Goal: Task Accomplishment & Management: Use online tool/utility

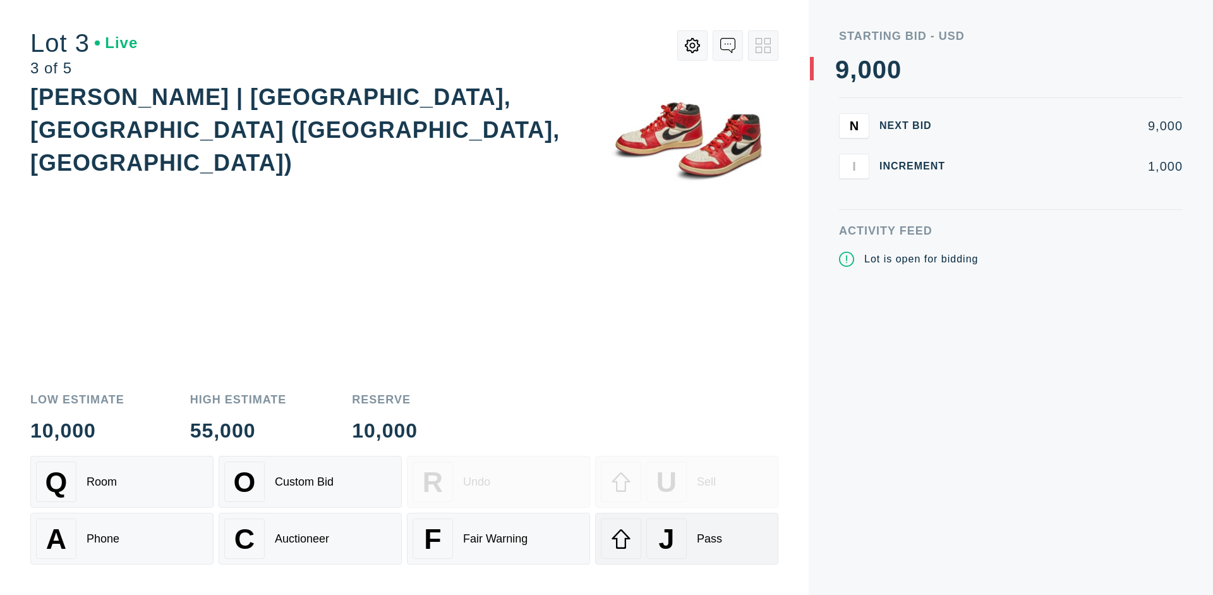
click at [687, 538] on div "J Pass" at bounding box center [687, 538] width 172 height 40
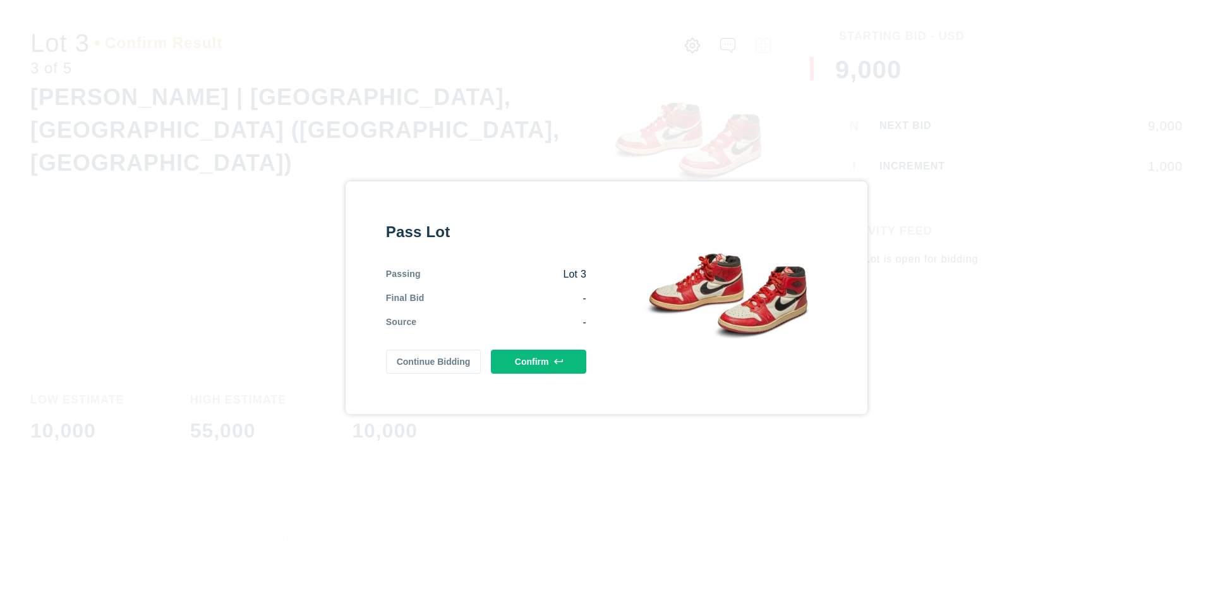
click at [539, 361] on button "Confirm" at bounding box center [538, 361] width 95 height 24
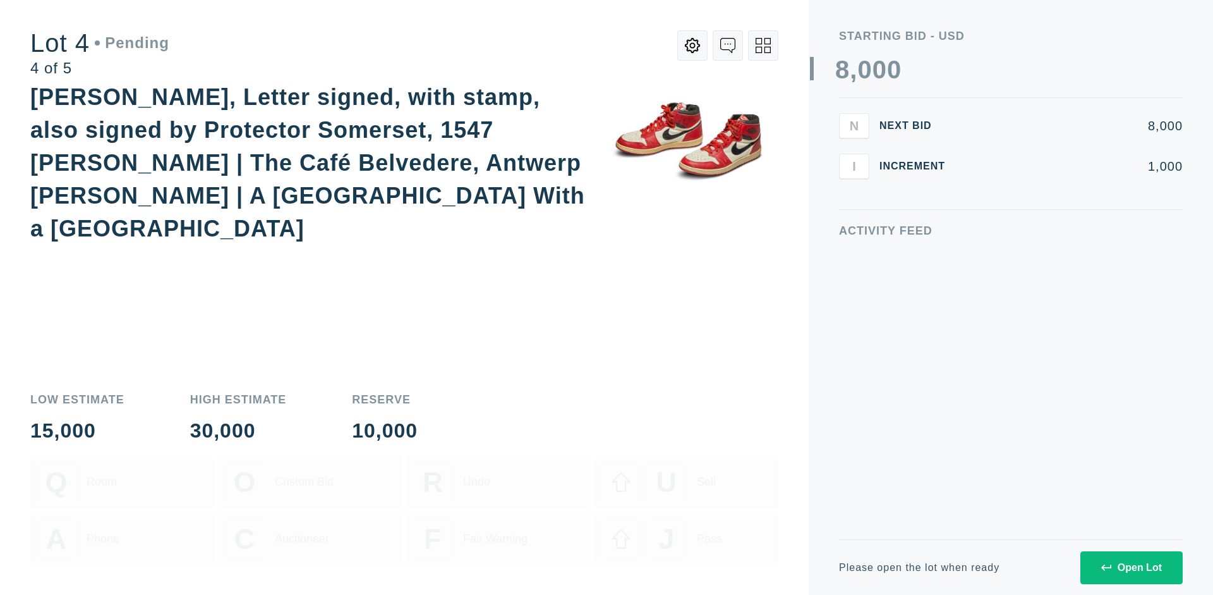
click at [763, 45] on icon at bounding box center [763, 45] width 15 height 15
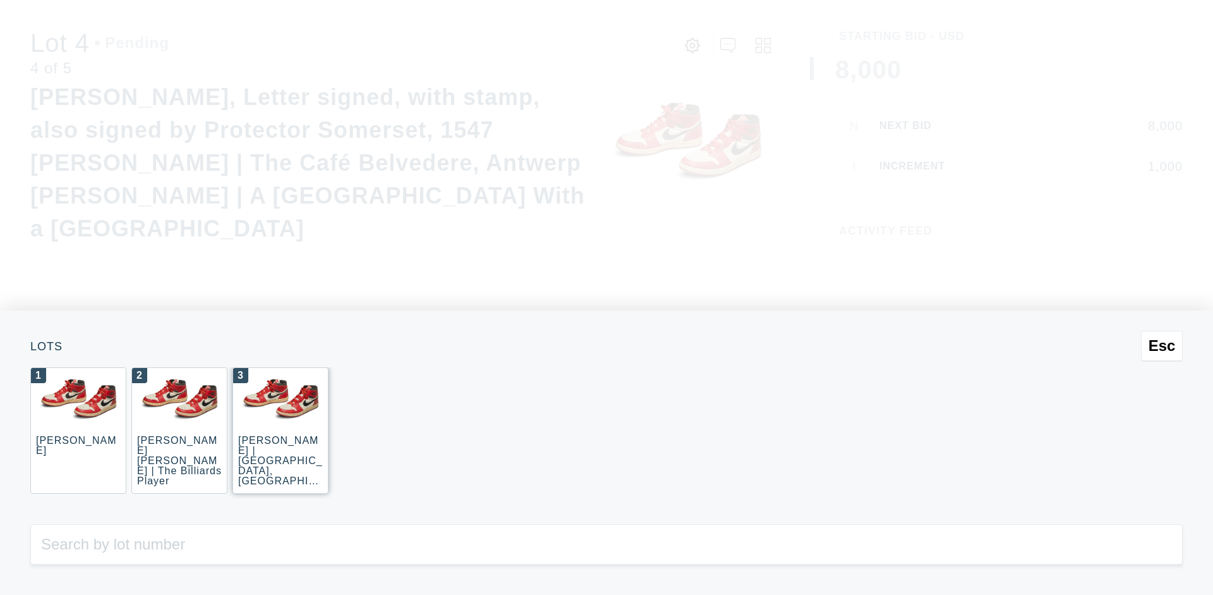
click at [281, 430] on div "3 [PERSON_NAME] | [GEOGRAPHIC_DATA], [GEOGRAPHIC_DATA] ([GEOGRAPHIC_DATA], [GEO…" at bounding box center [280, 430] width 96 height 126
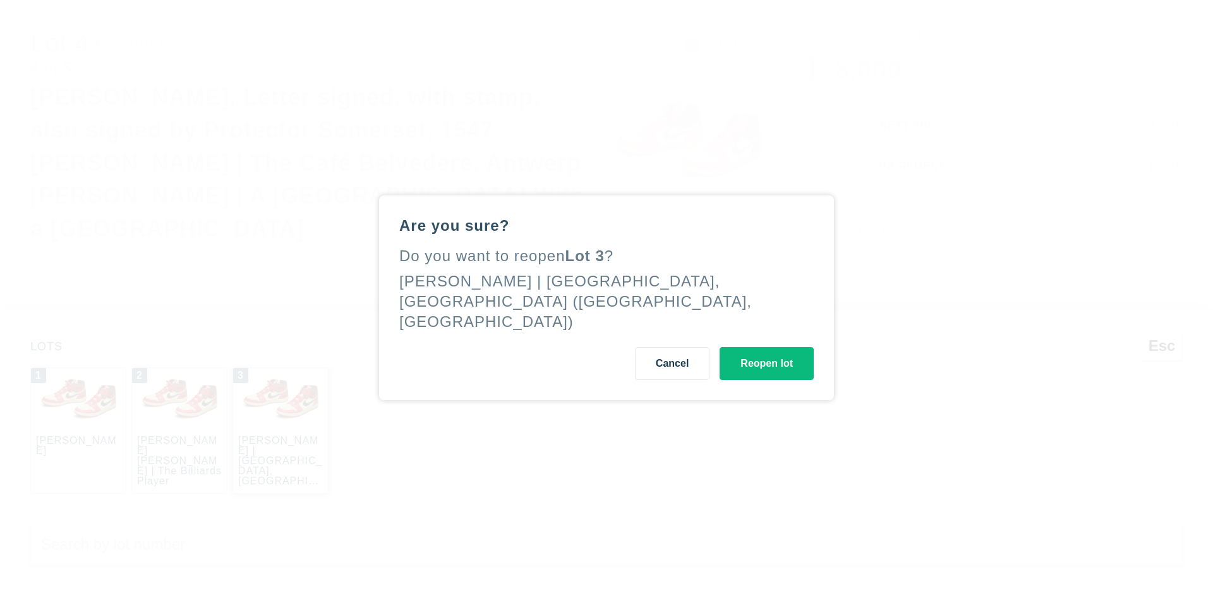
click at [766, 353] on button "Reopen lot" at bounding box center [767, 363] width 94 height 33
